Goal: Information Seeking & Learning: Learn about a topic

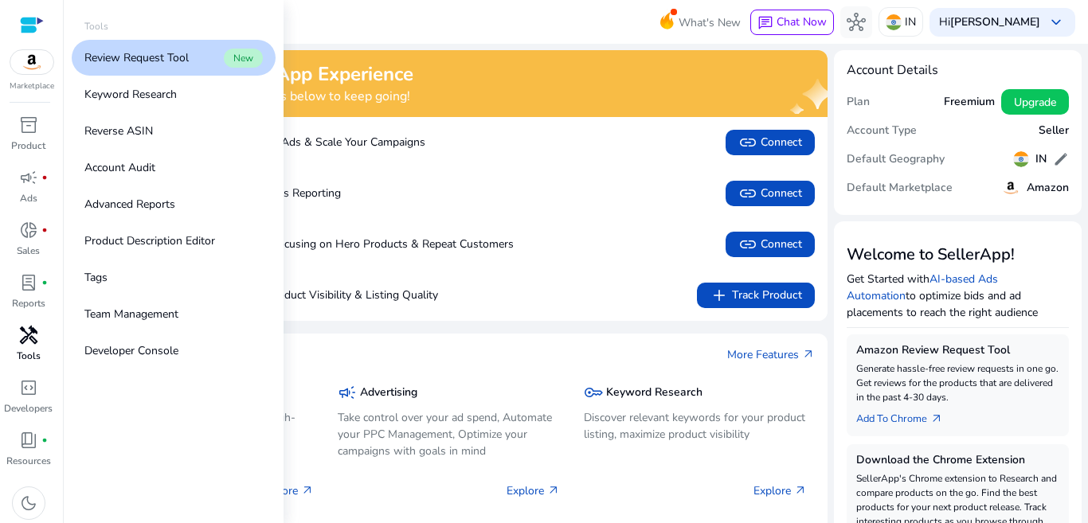
click at [23, 346] on div "handyman" at bounding box center [28, 335] width 45 height 25
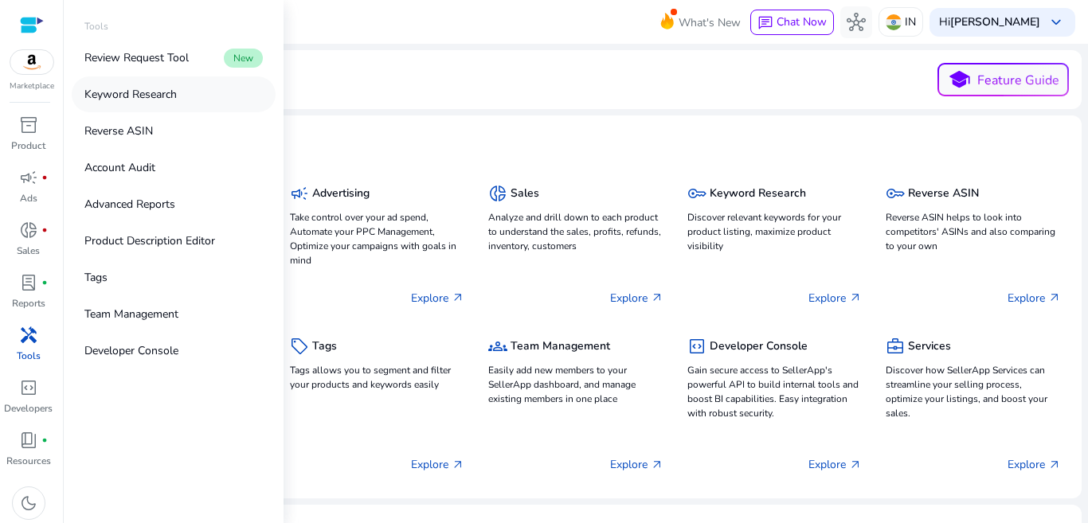
click at [140, 92] on p "Keyword Research" at bounding box center [130, 94] width 92 height 17
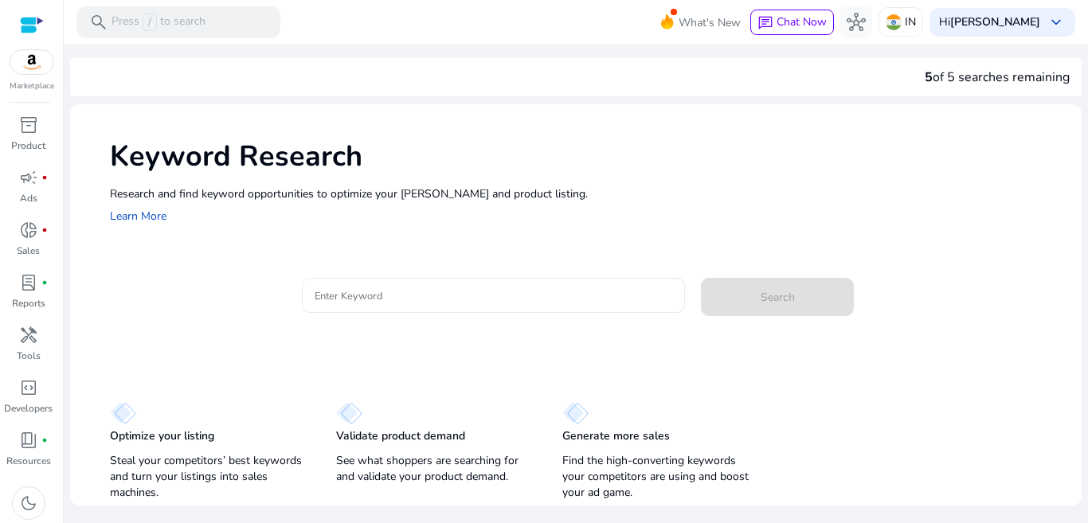
click at [430, 295] on input "Enter Keyword" at bounding box center [494, 296] width 358 height 18
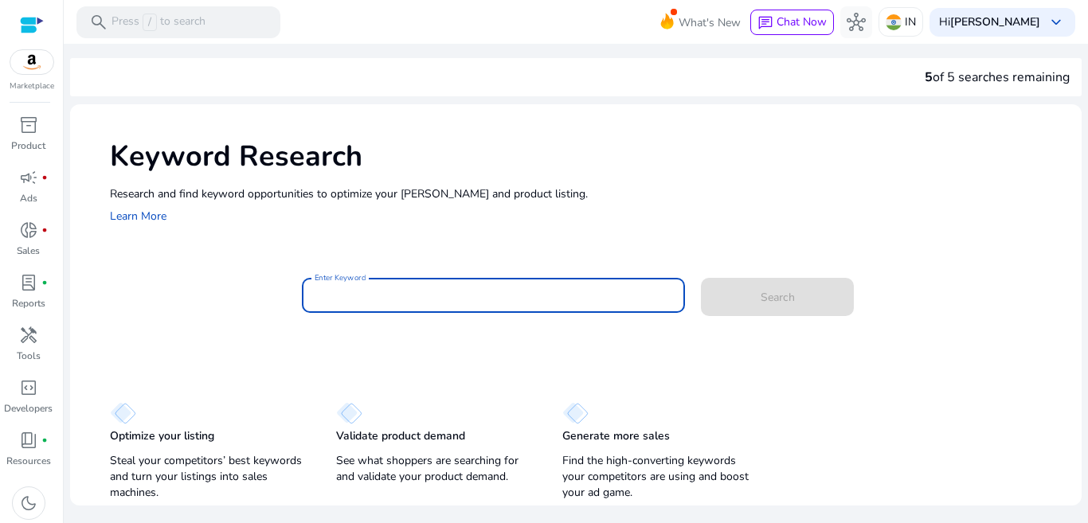
paste input "**********"
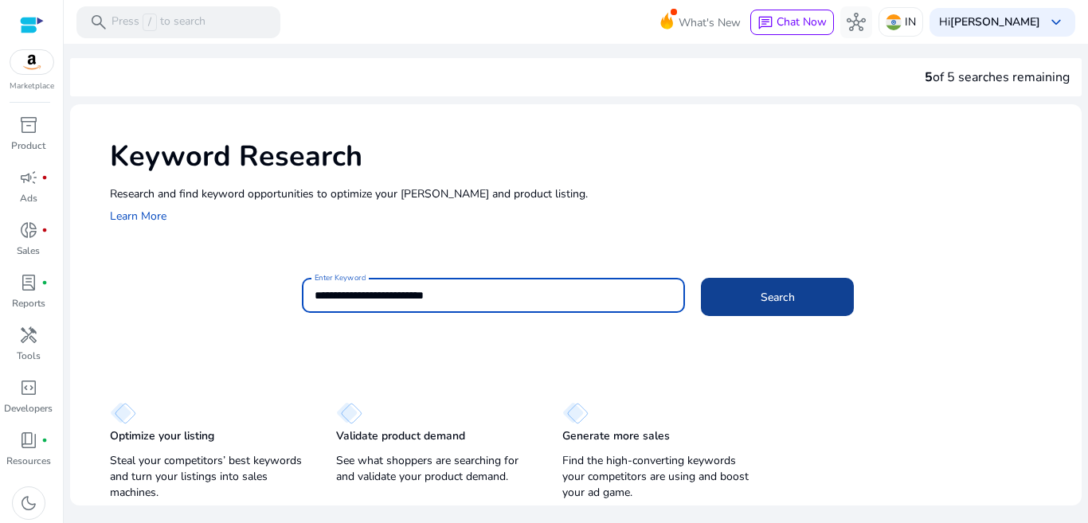
click at [776, 297] on span "Search" at bounding box center [778, 297] width 34 height 17
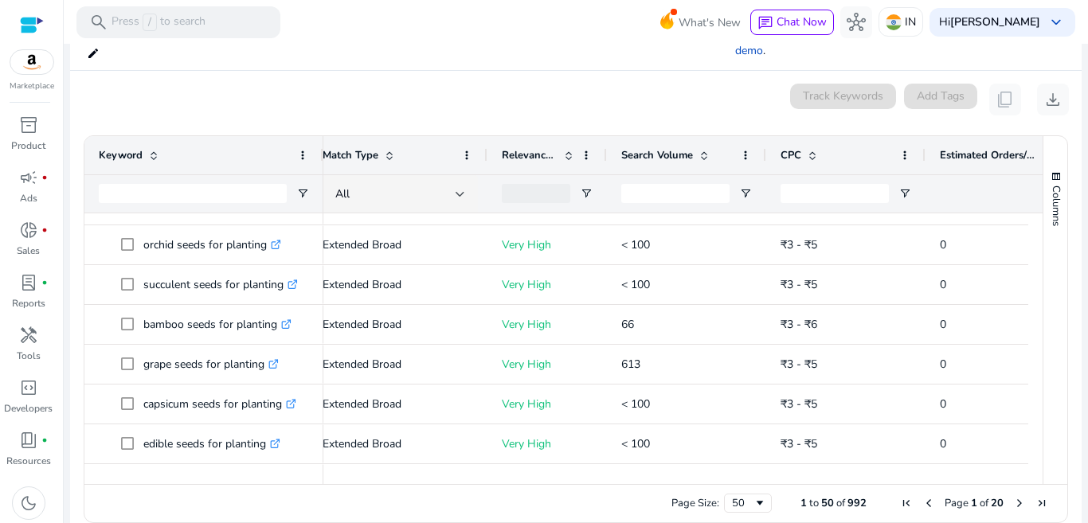
click at [1013, 497] on span "Next Page" at bounding box center [1019, 503] width 13 height 13
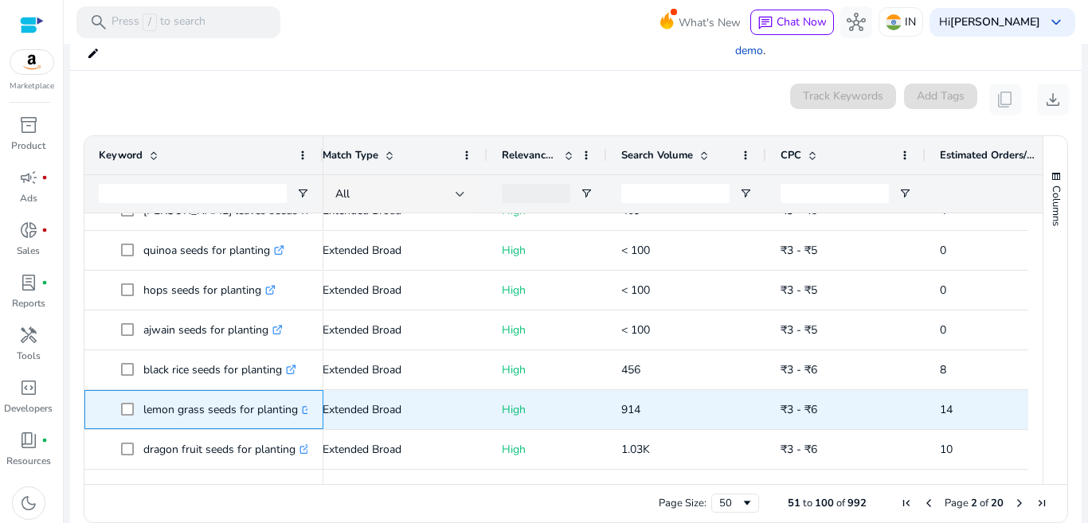
drag, startPoint x: 143, startPoint y: 391, endPoint x: 299, endPoint y: 397, distance: 156.2
click at [299, 397] on span "lemon grass seeds for planting .st0{fill:#2c8af8}" at bounding box center [215, 409] width 188 height 33
copy span "lemon grass seeds for planting"
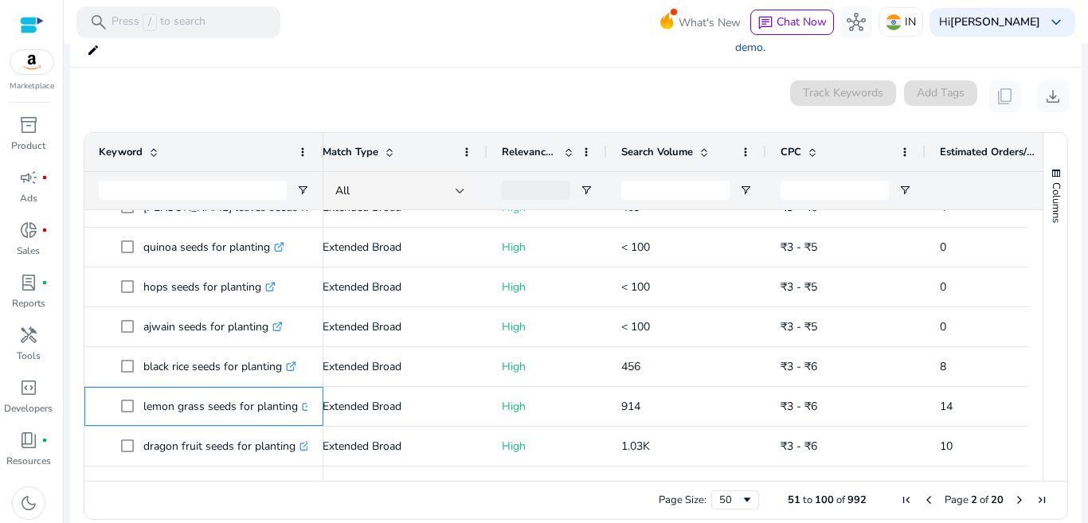
scroll to position [205, 0]
click at [1013, 493] on span "Next Page" at bounding box center [1019, 499] width 13 height 13
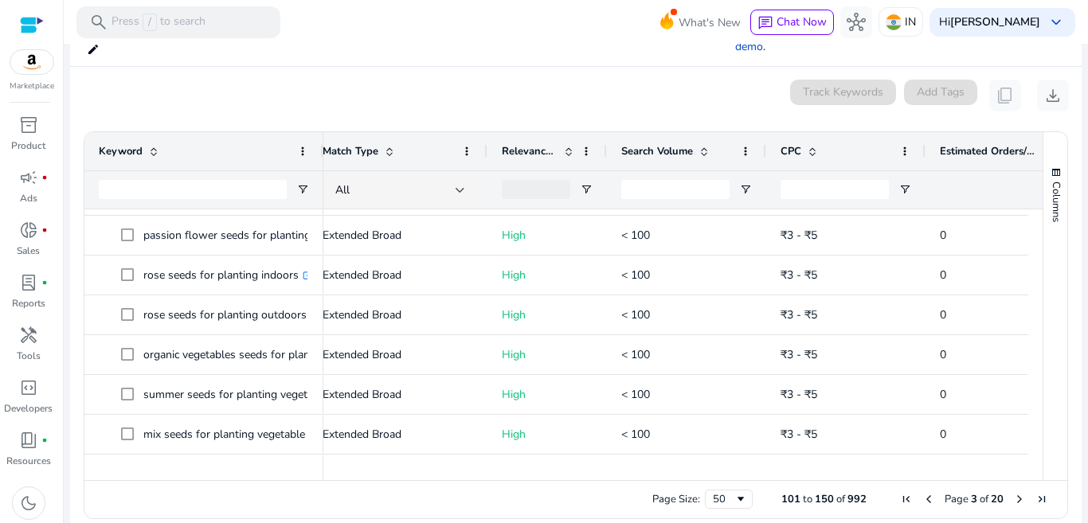
scroll to position [741, 0]
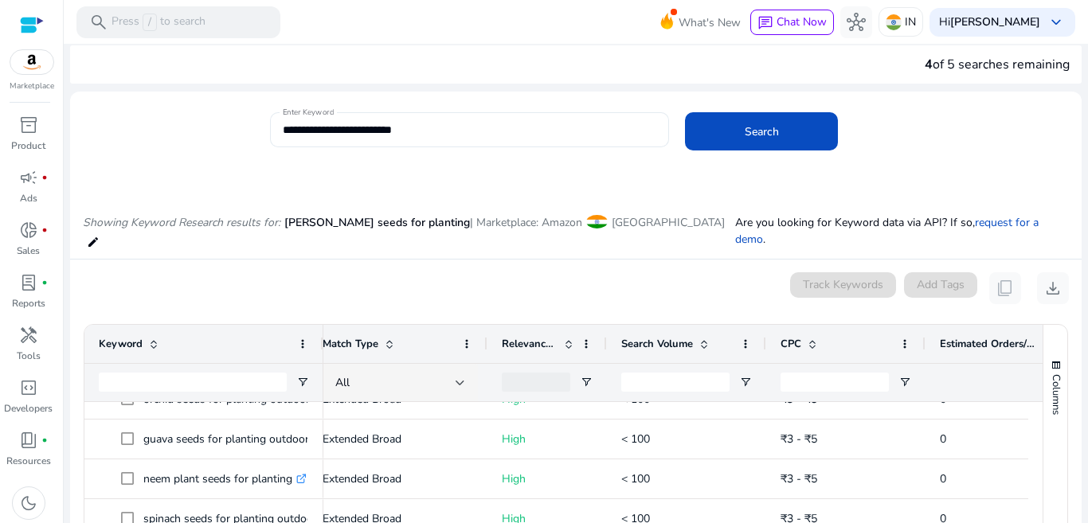
click at [316, 131] on input "**********" at bounding box center [470, 130] width 374 height 18
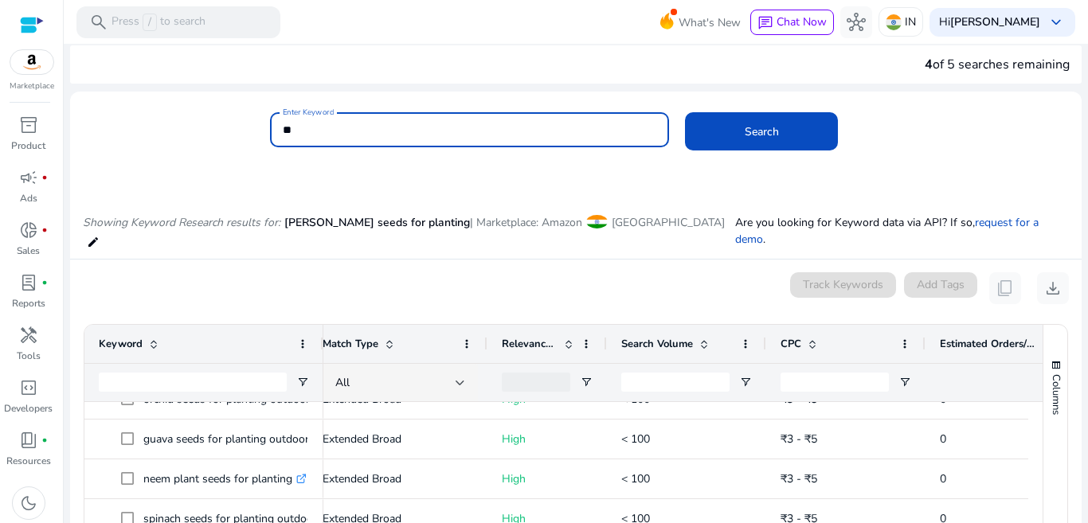
type input "*"
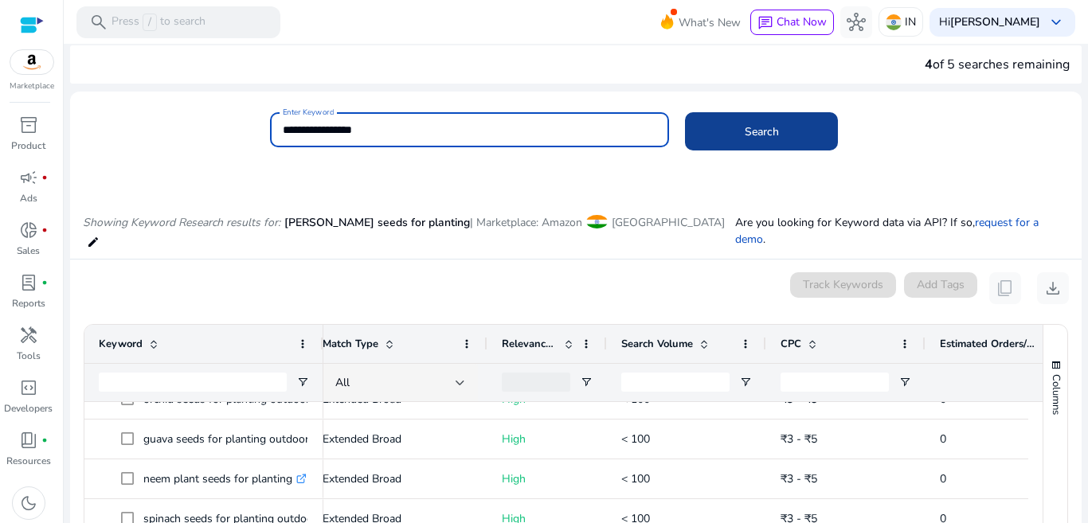
type input "**********"
click at [728, 123] on span at bounding box center [761, 131] width 153 height 38
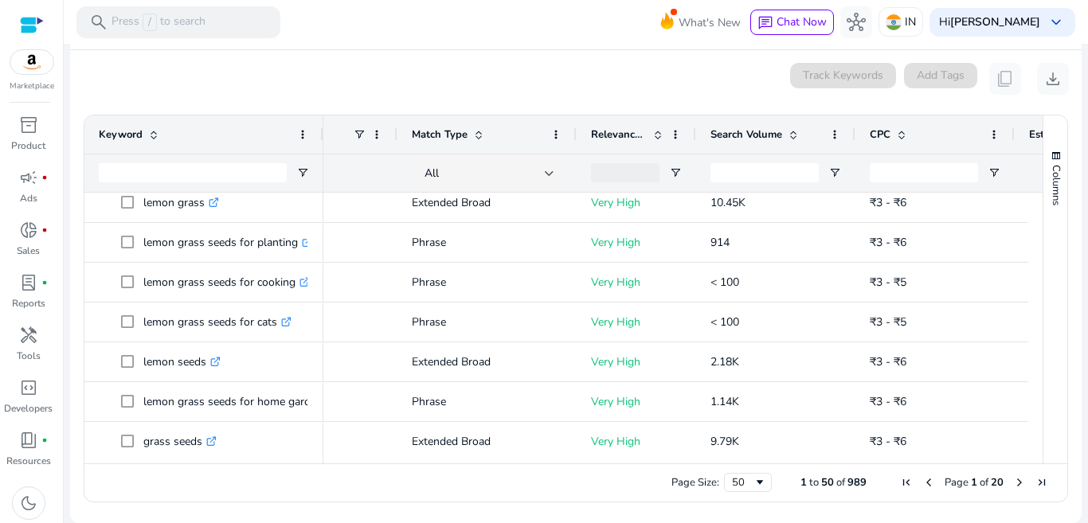
drag, startPoint x: 1036, startPoint y: 223, endPoint x: 1033, endPoint y: 206, distance: 17.0
click at [1033, 206] on div "Keyword Tags Match Type 90" at bounding box center [575, 289] width 983 height 348
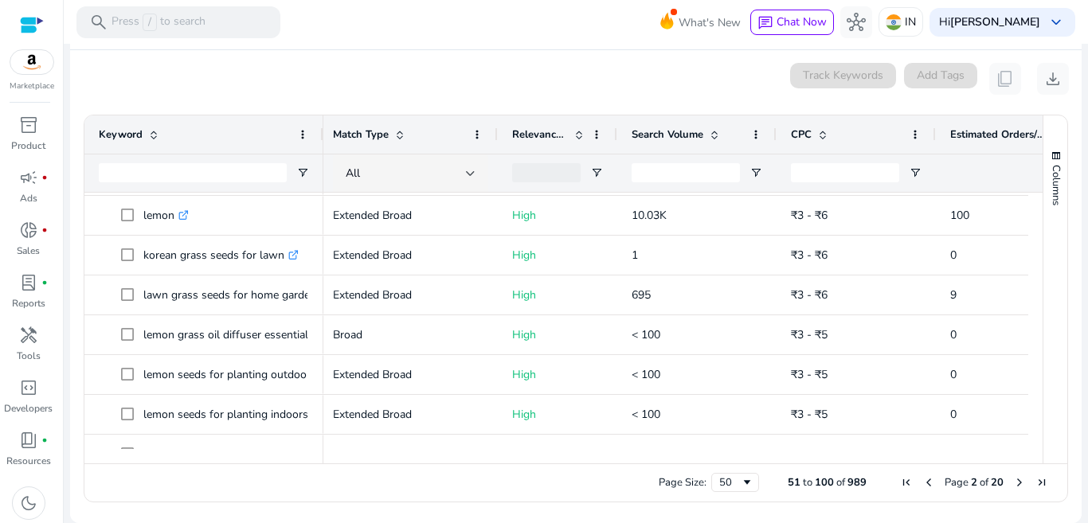
drag, startPoint x: 847, startPoint y: 463, endPoint x: 898, endPoint y: 466, distance: 51.0
click at [898, 466] on div "Page Size: 50 51 to 100 of 989 Page 2 of 20" at bounding box center [575, 482] width 983 height 38
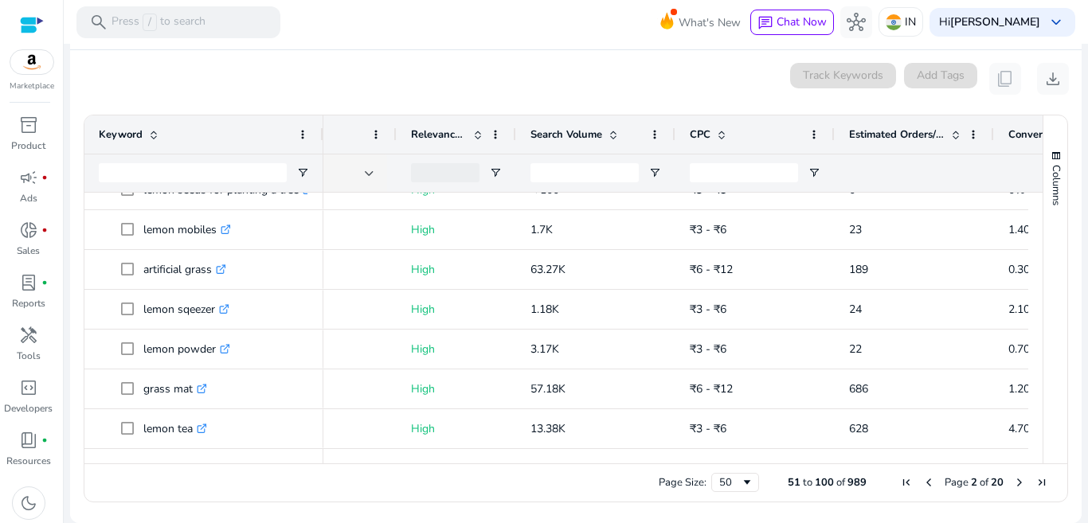
click at [1013, 483] on span "Next Page" at bounding box center [1019, 482] width 13 height 13
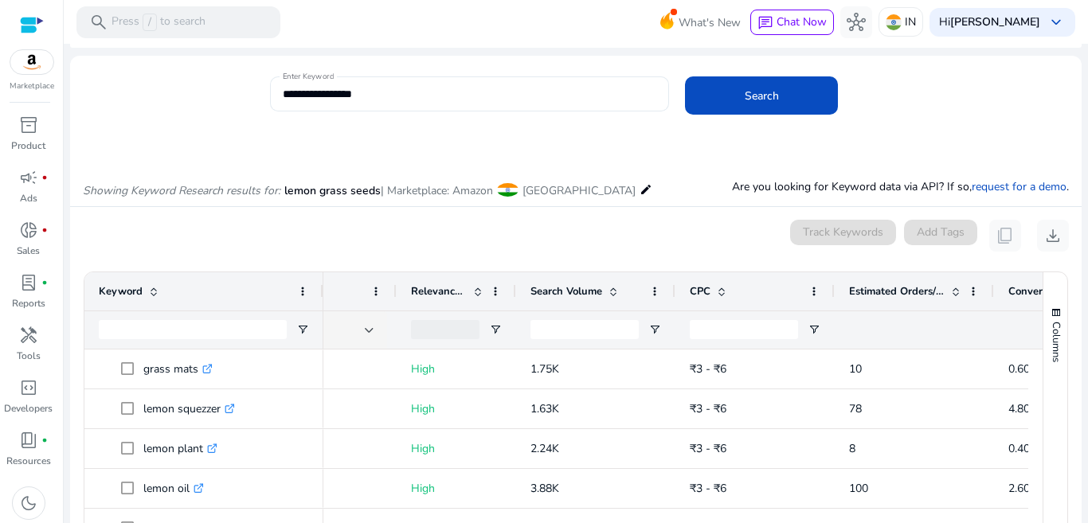
click at [385, 100] on input "**********" at bounding box center [470, 94] width 374 height 18
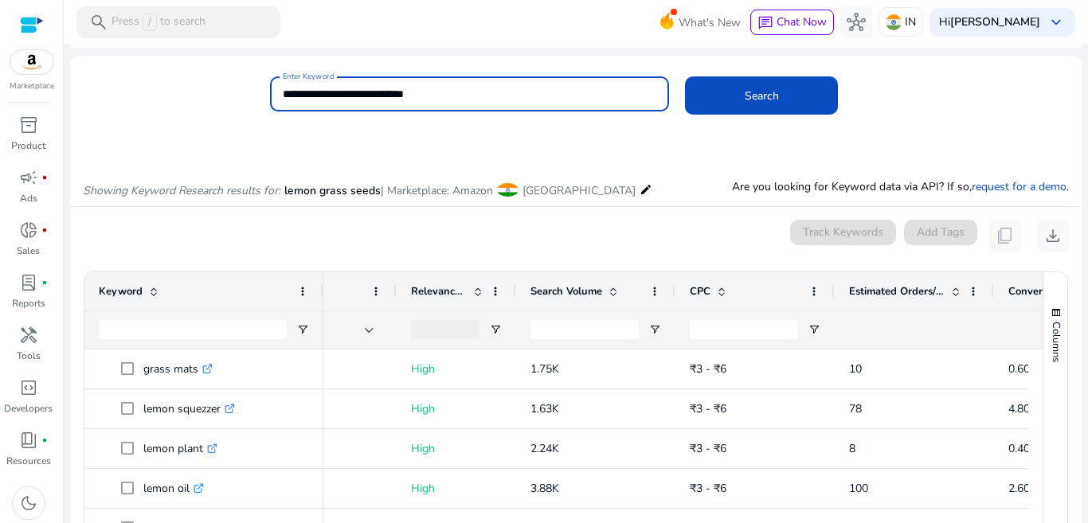
type input "**********"
click at [685, 76] on button "Search" at bounding box center [761, 95] width 153 height 38
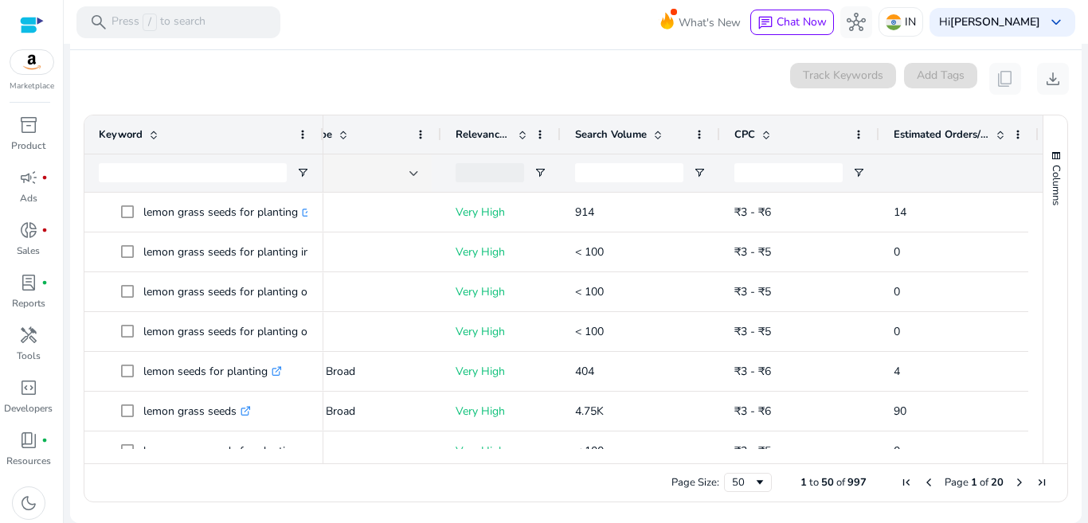
scroll to position [0, 111]
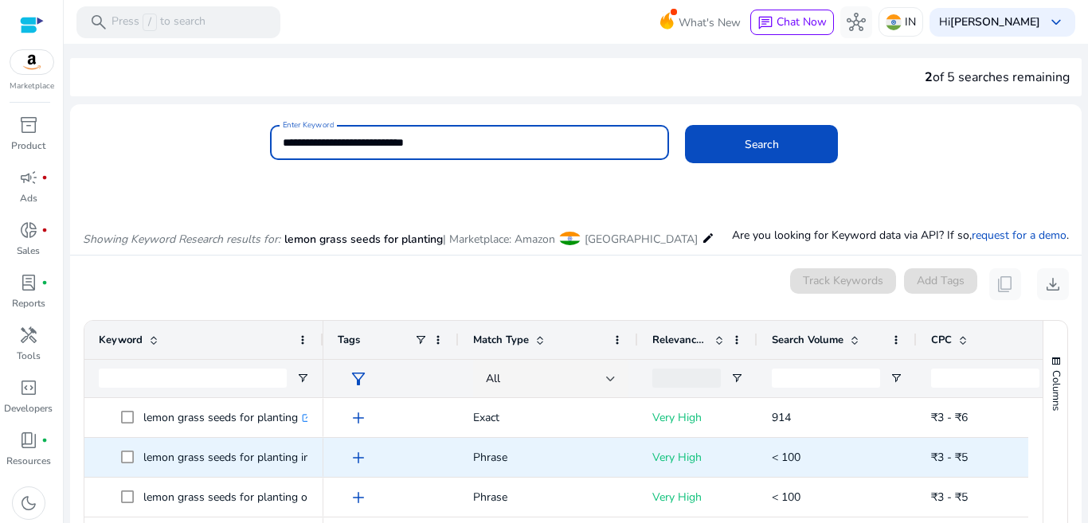
drag, startPoint x: 580, startPoint y: 463, endPoint x: 634, endPoint y: 456, distance: 54.6
click at [634, 456] on div "Drag here to set row groups Drag here to set column labels Keyword Tags 14" at bounding box center [576, 514] width 984 height 388
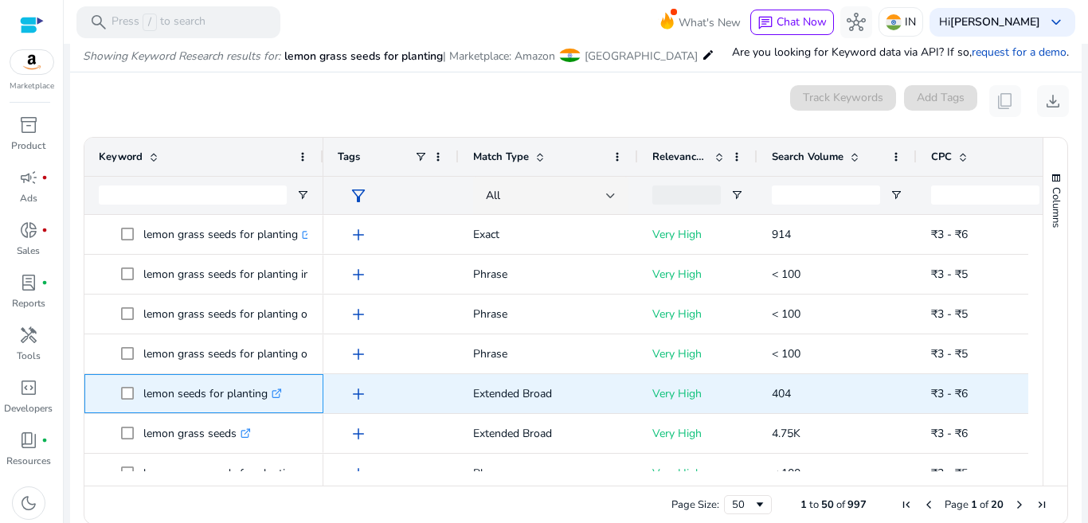
click at [279, 392] on icon ".st0{fill:#2c8af8}" at bounding box center [277, 394] width 10 height 10
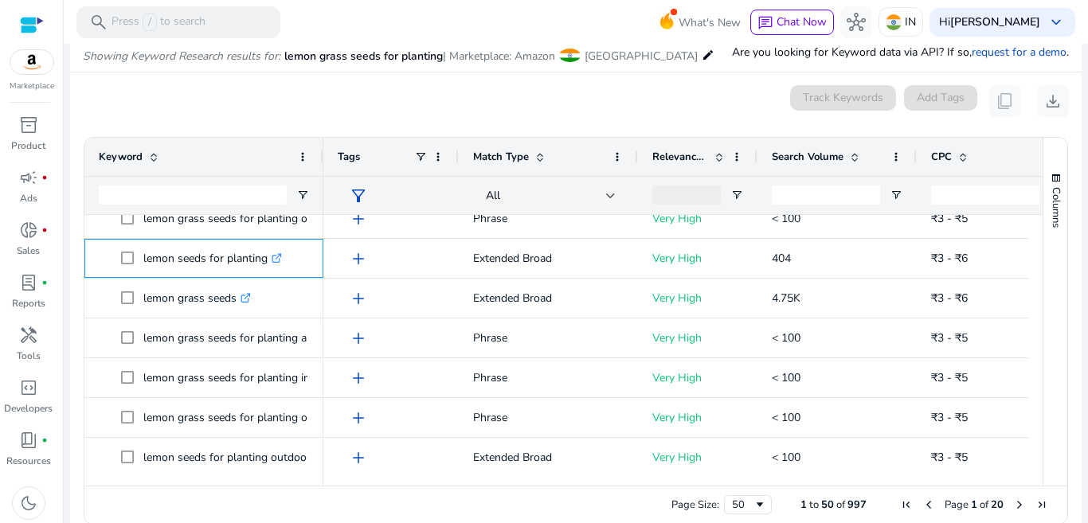
scroll to position [136, 0]
